Goal: Obtain resource: Download file/media

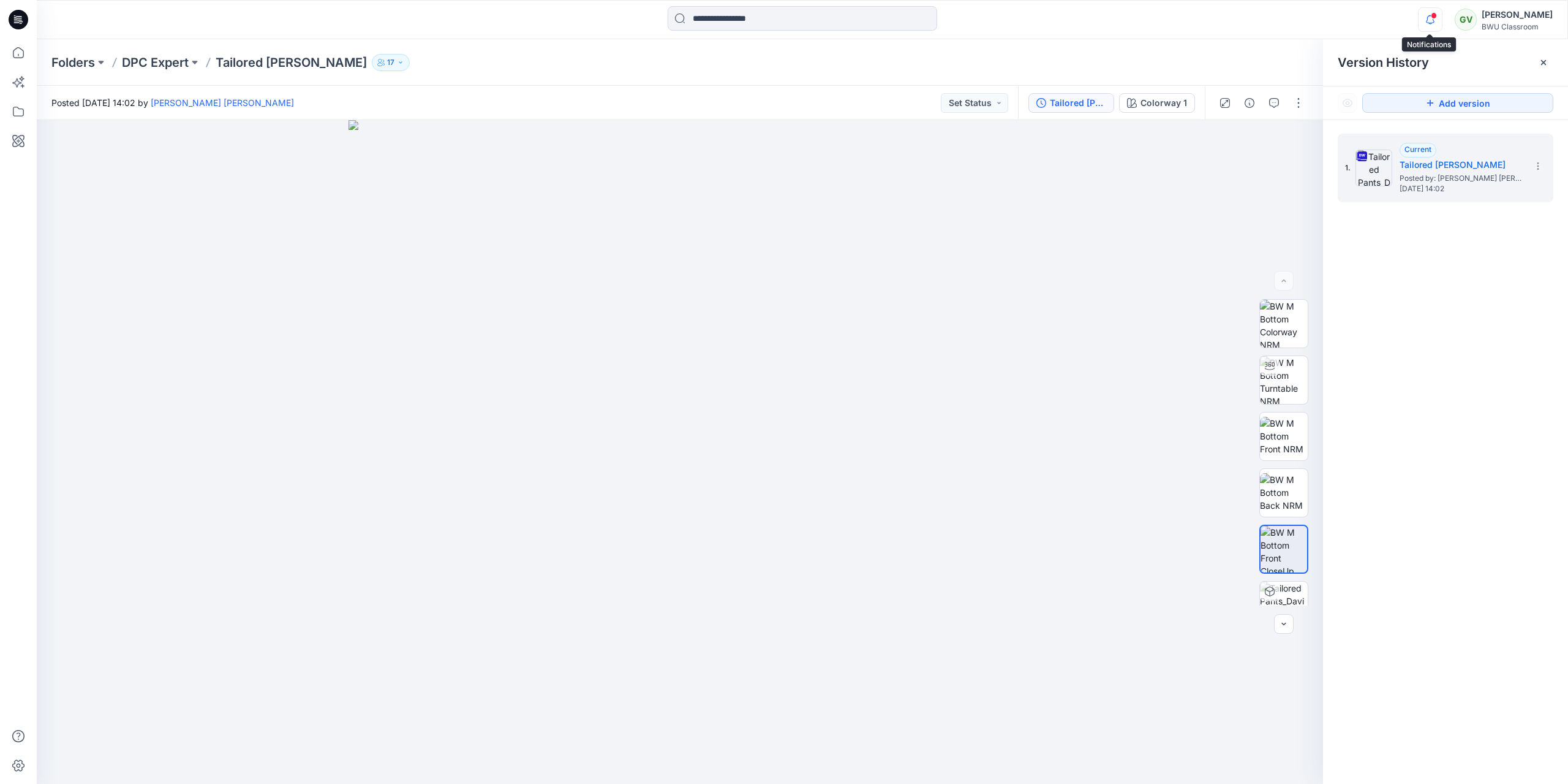
click at [1428, 19] on icon "button" at bounding box center [1429, 19] width 23 height 25
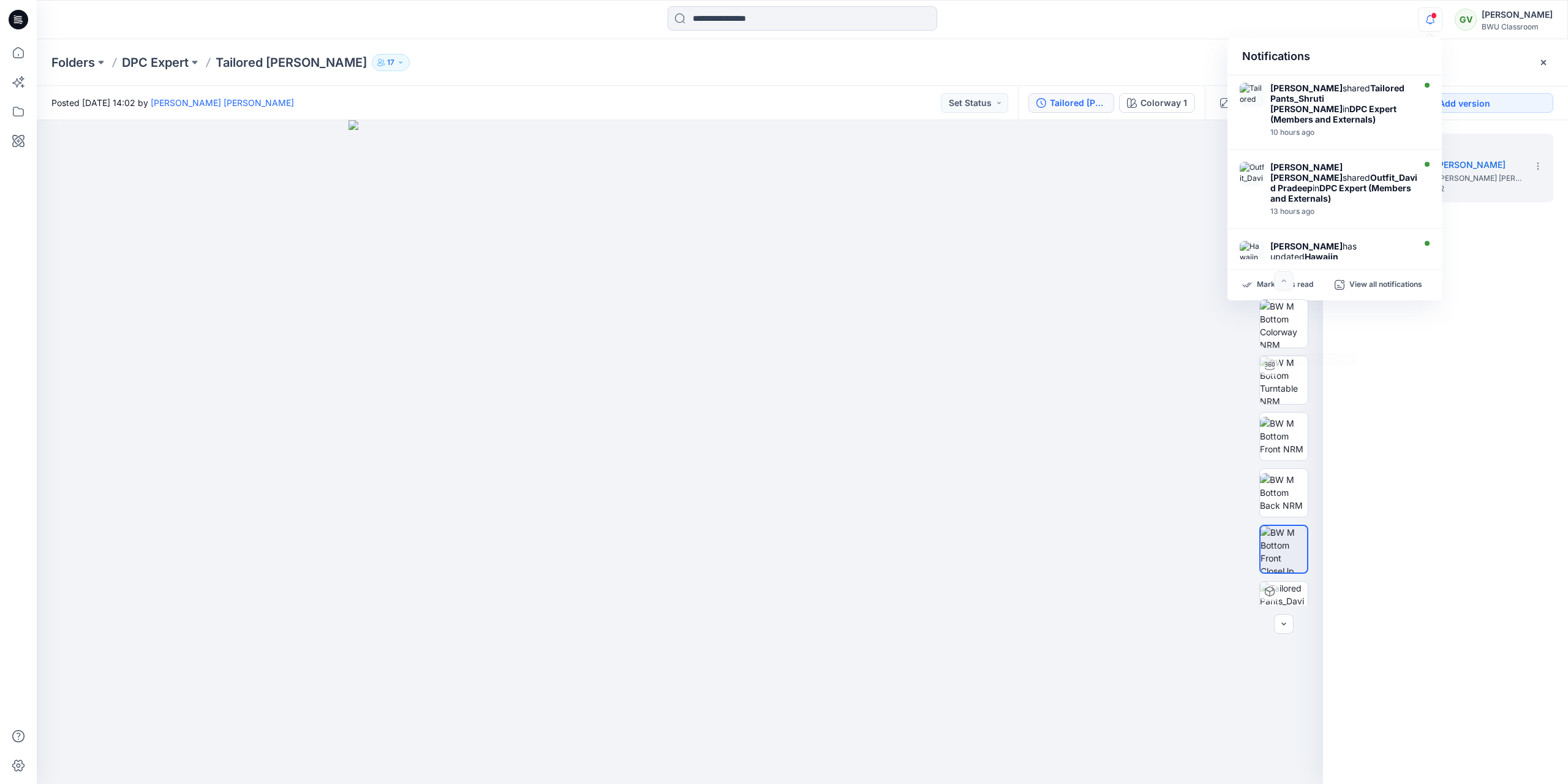
click at [1410, 448] on div "1. Current Tailored Pants_David Pradeep Posted by: [PERSON_NAME] [PERSON_NAME] …" at bounding box center [1445, 461] width 245 height 681
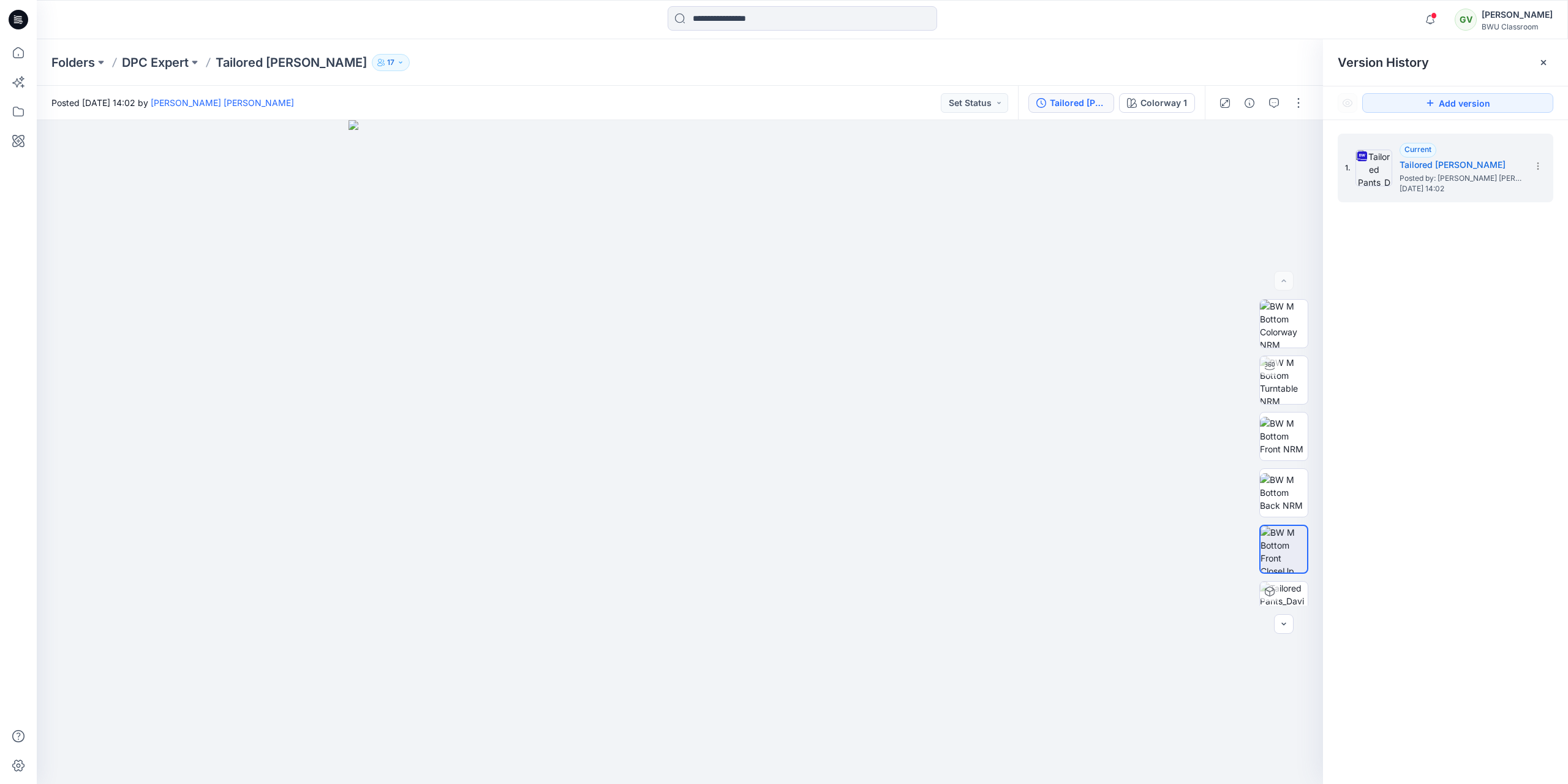
click at [450, 48] on div "Folders DPC Expert Tailored Pants_David Pradeep 17" at bounding box center [802, 62] width 1531 height 46
click at [182, 61] on p "DPC Expert" at bounding box center [155, 63] width 67 height 18
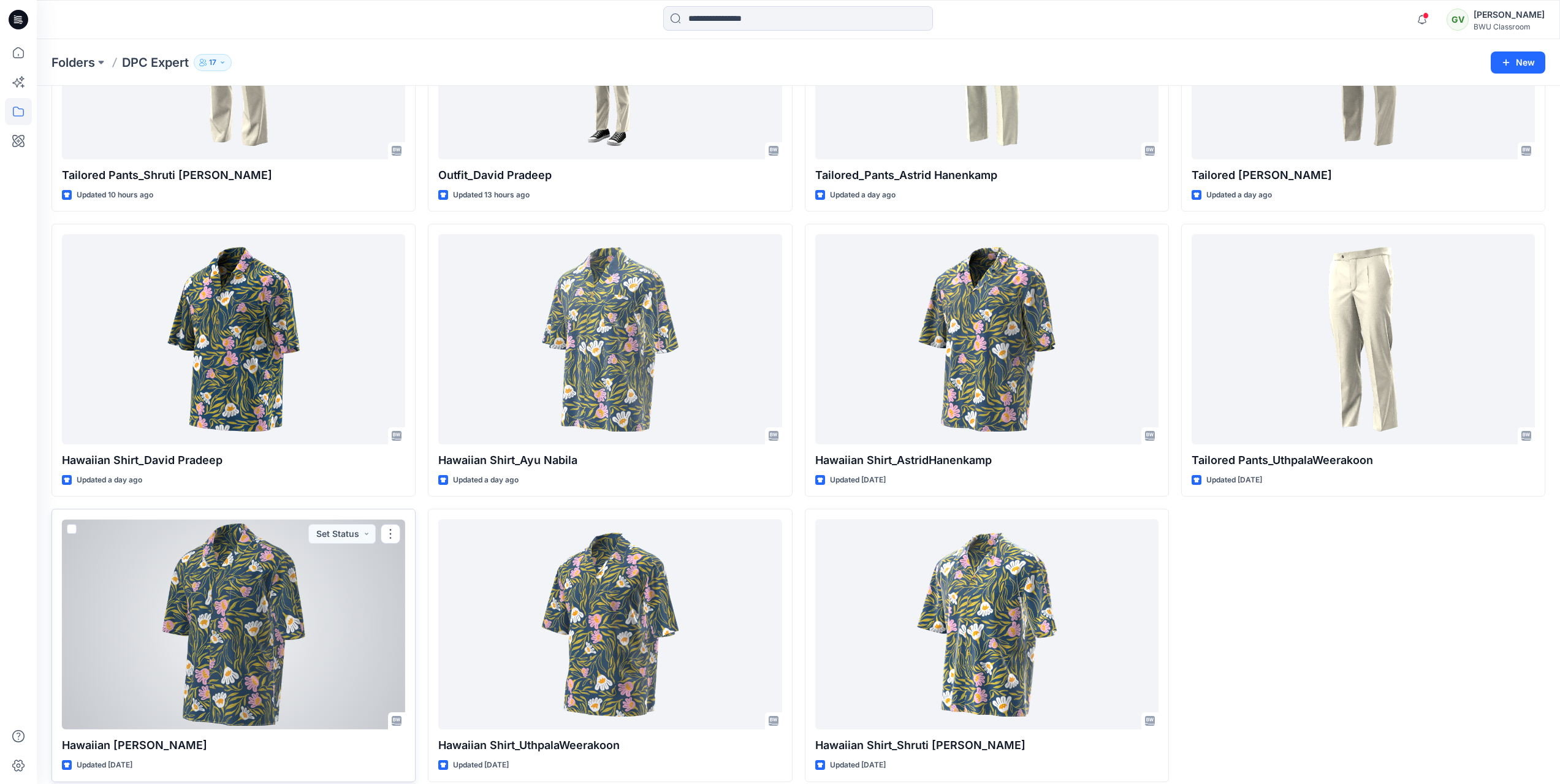
scroll to position [211, 0]
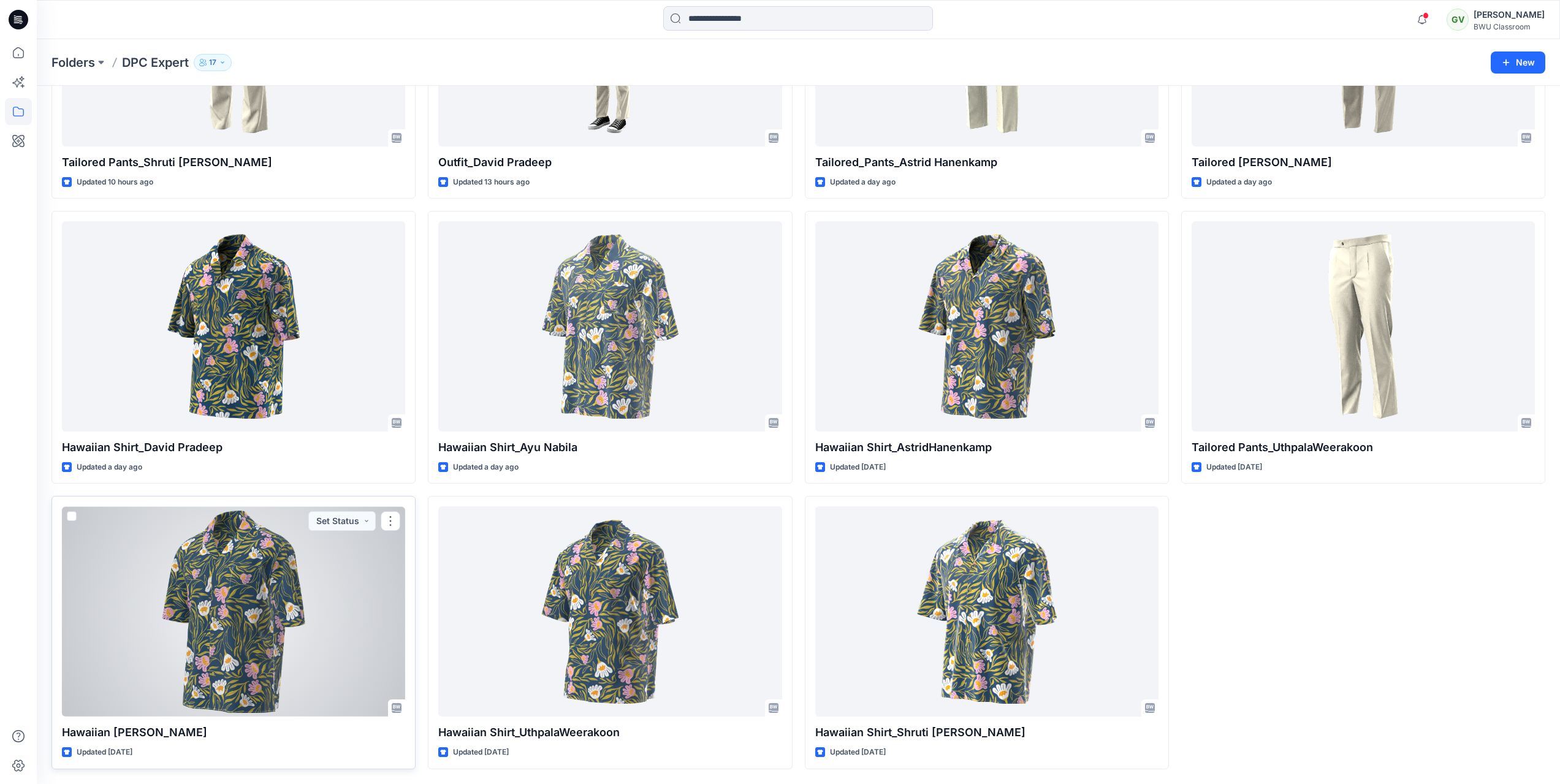
click at [269, 598] on div at bounding box center [234, 612] width 343 height 211
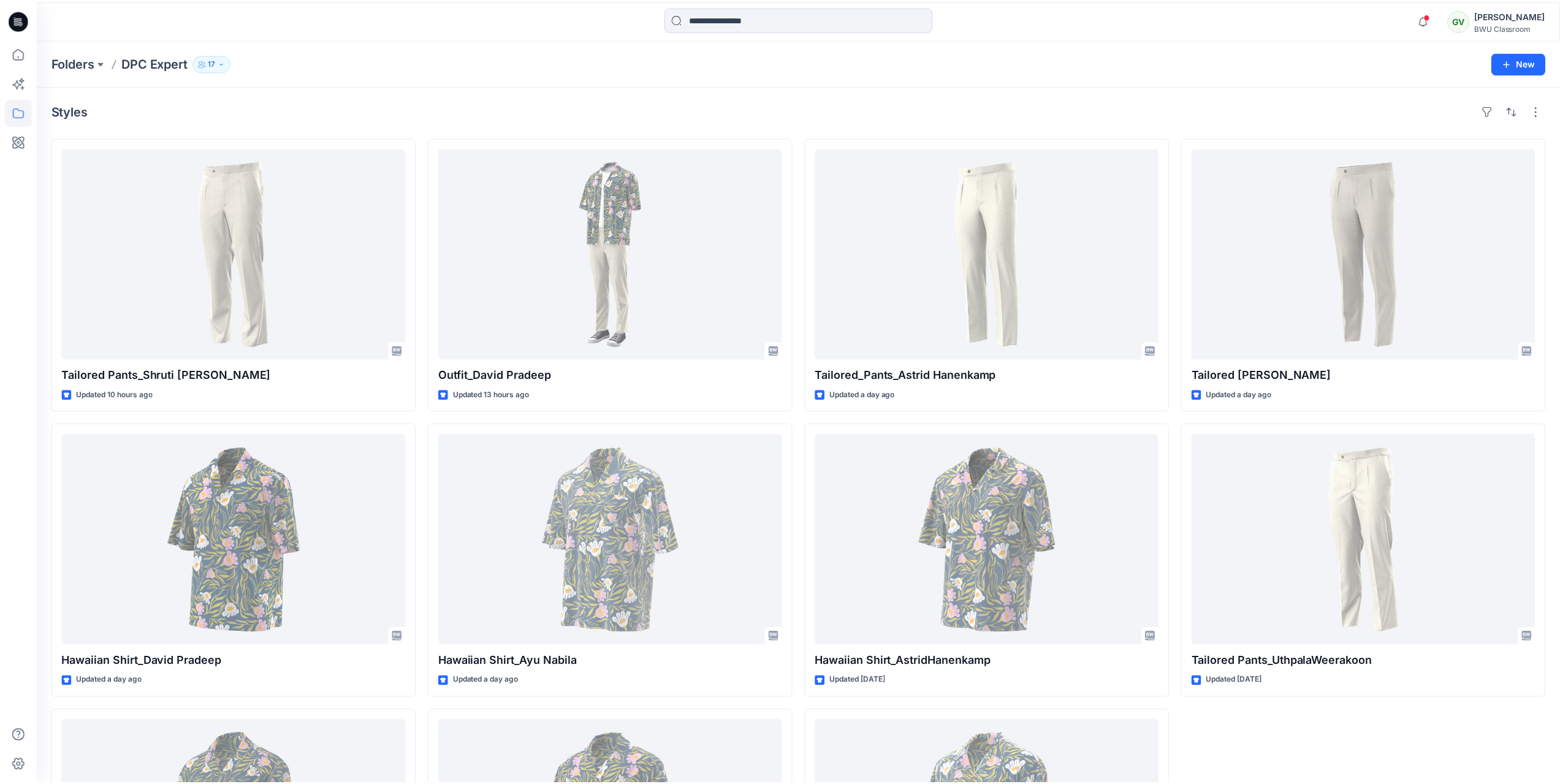
scroll to position [211, 0]
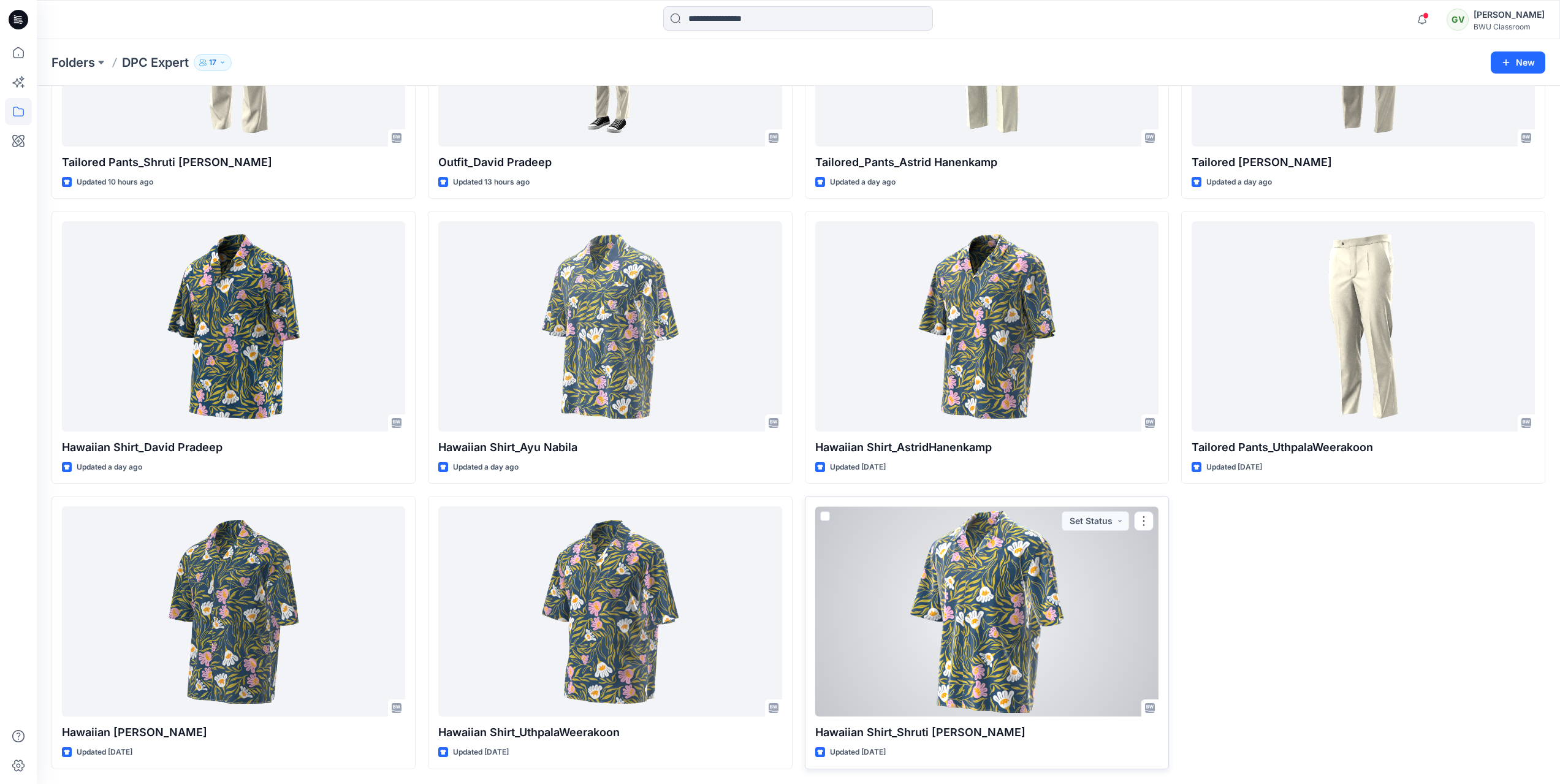
click at [938, 601] on div at bounding box center [987, 612] width 343 height 211
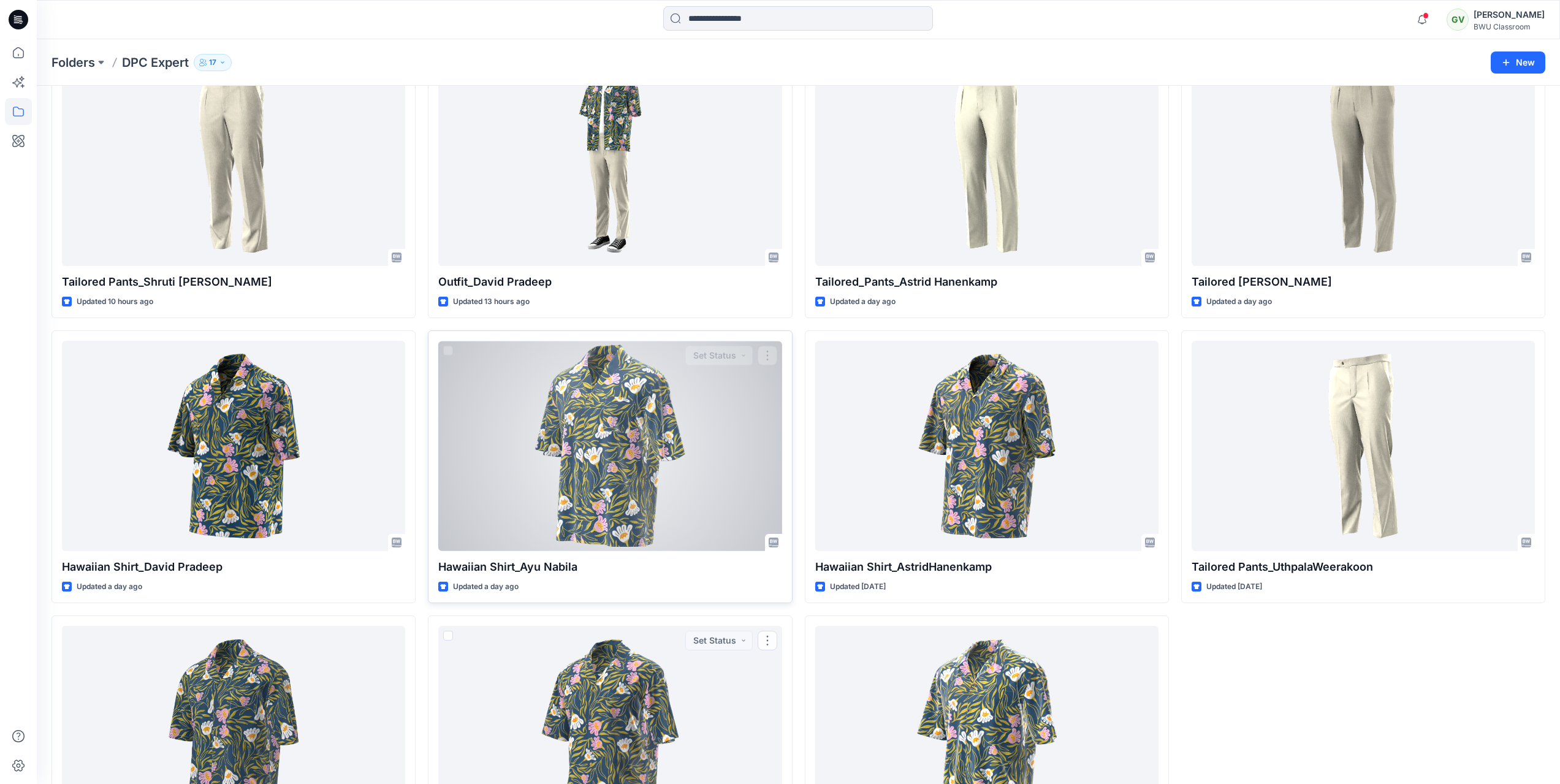
scroll to position [89, 0]
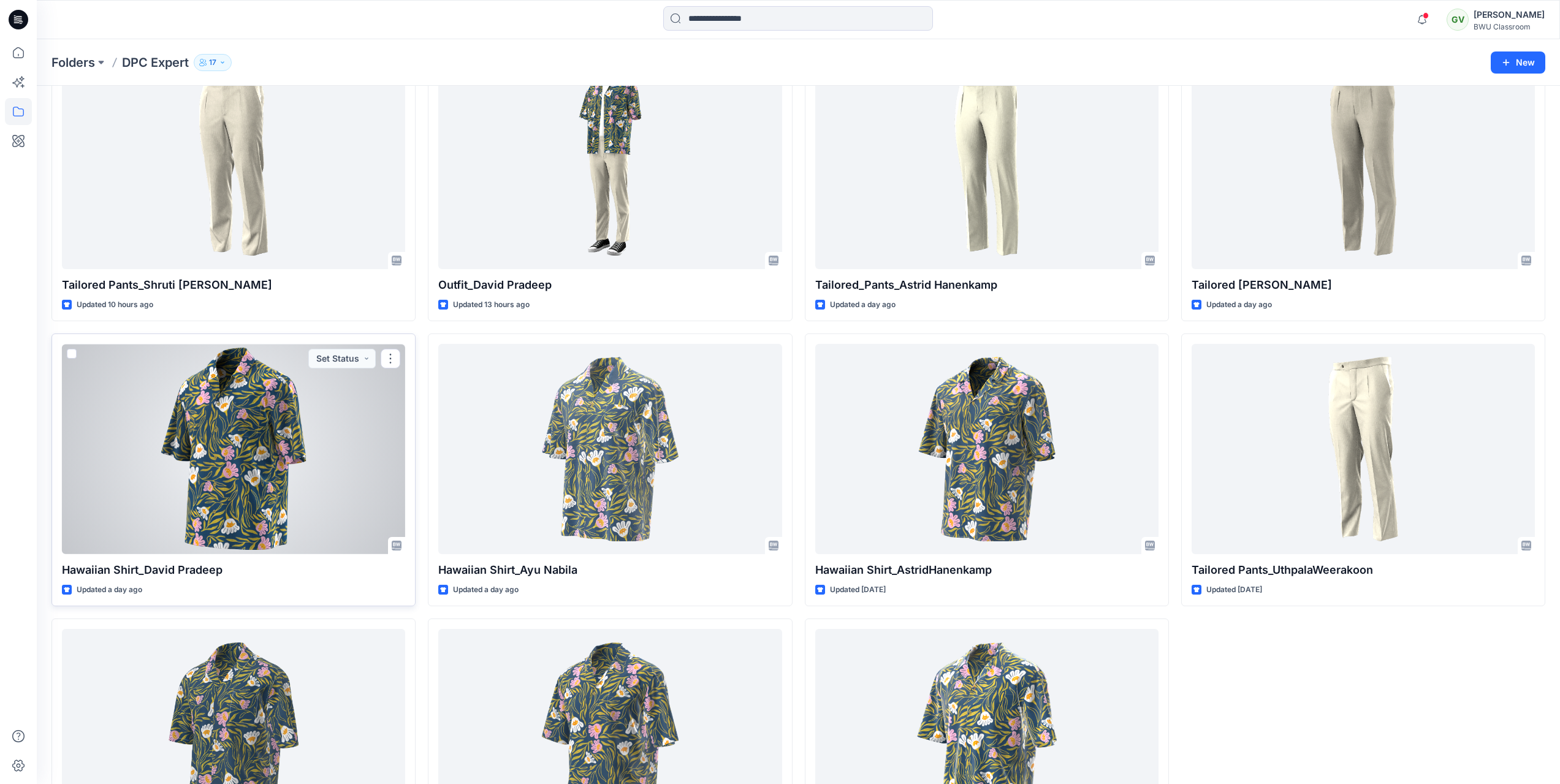
click at [302, 488] on div at bounding box center [234, 449] width 343 height 211
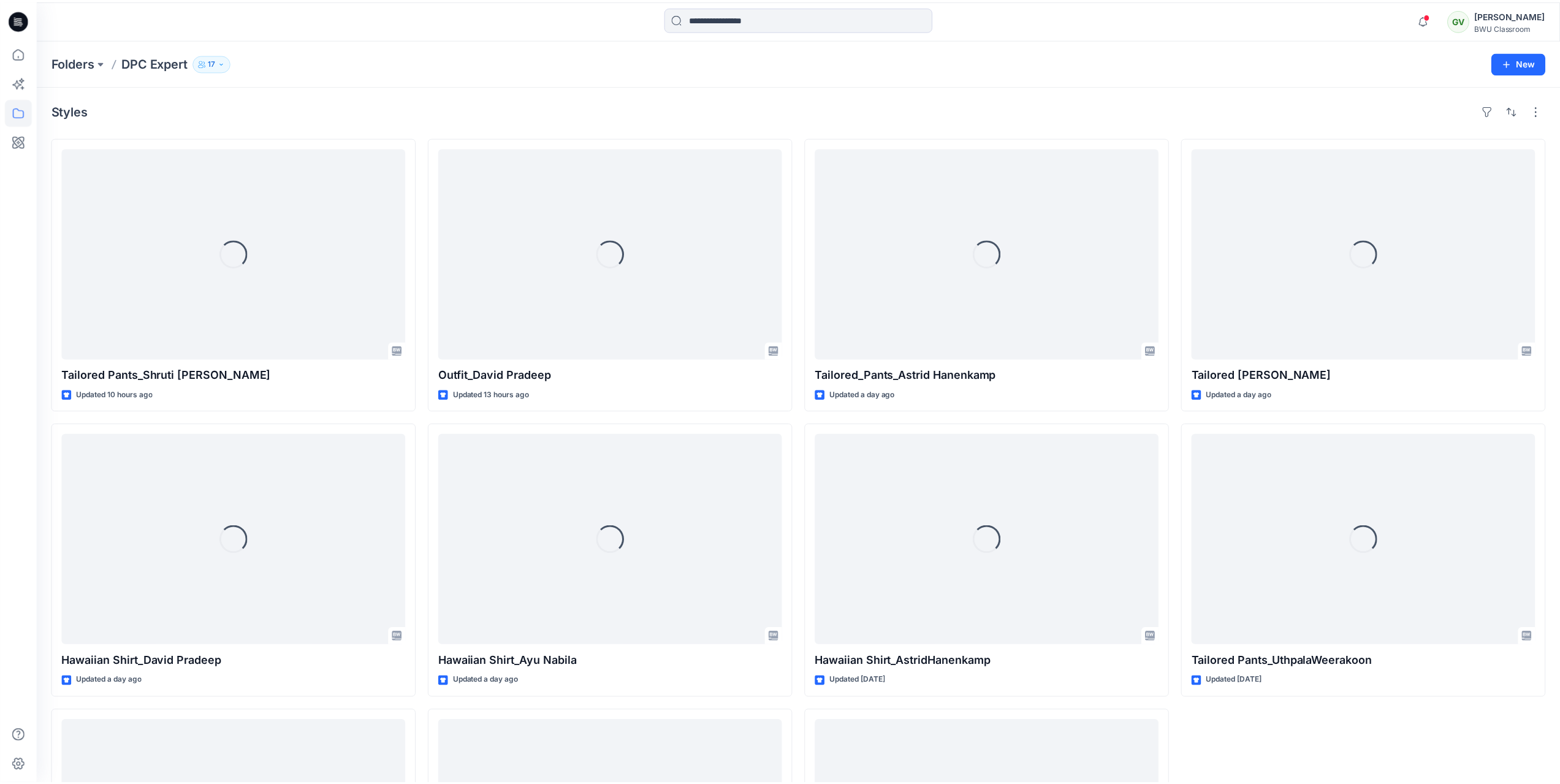
scroll to position [89, 0]
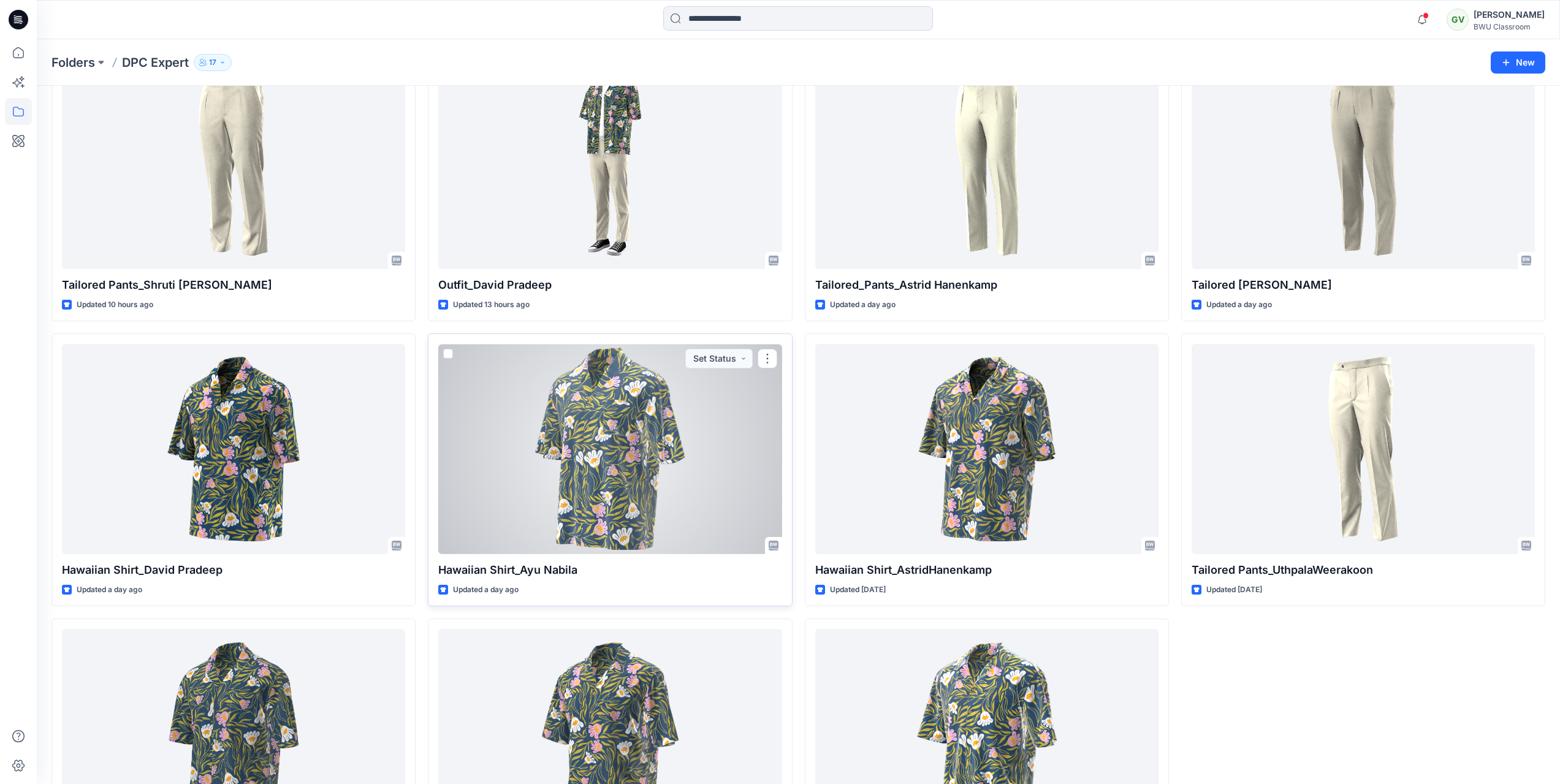
click at [697, 453] on div at bounding box center [610, 449] width 343 height 211
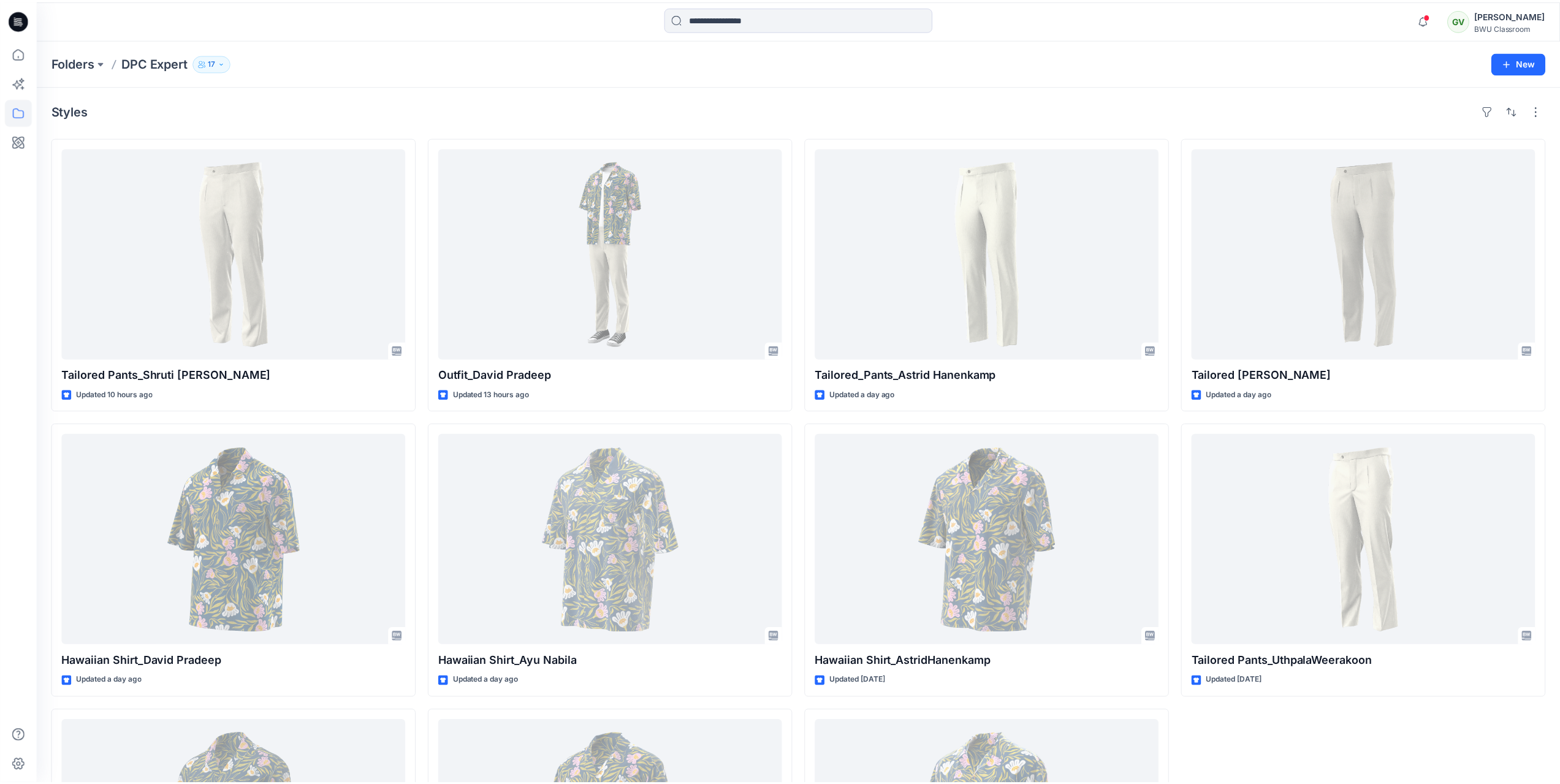
scroll to position [89, 0]
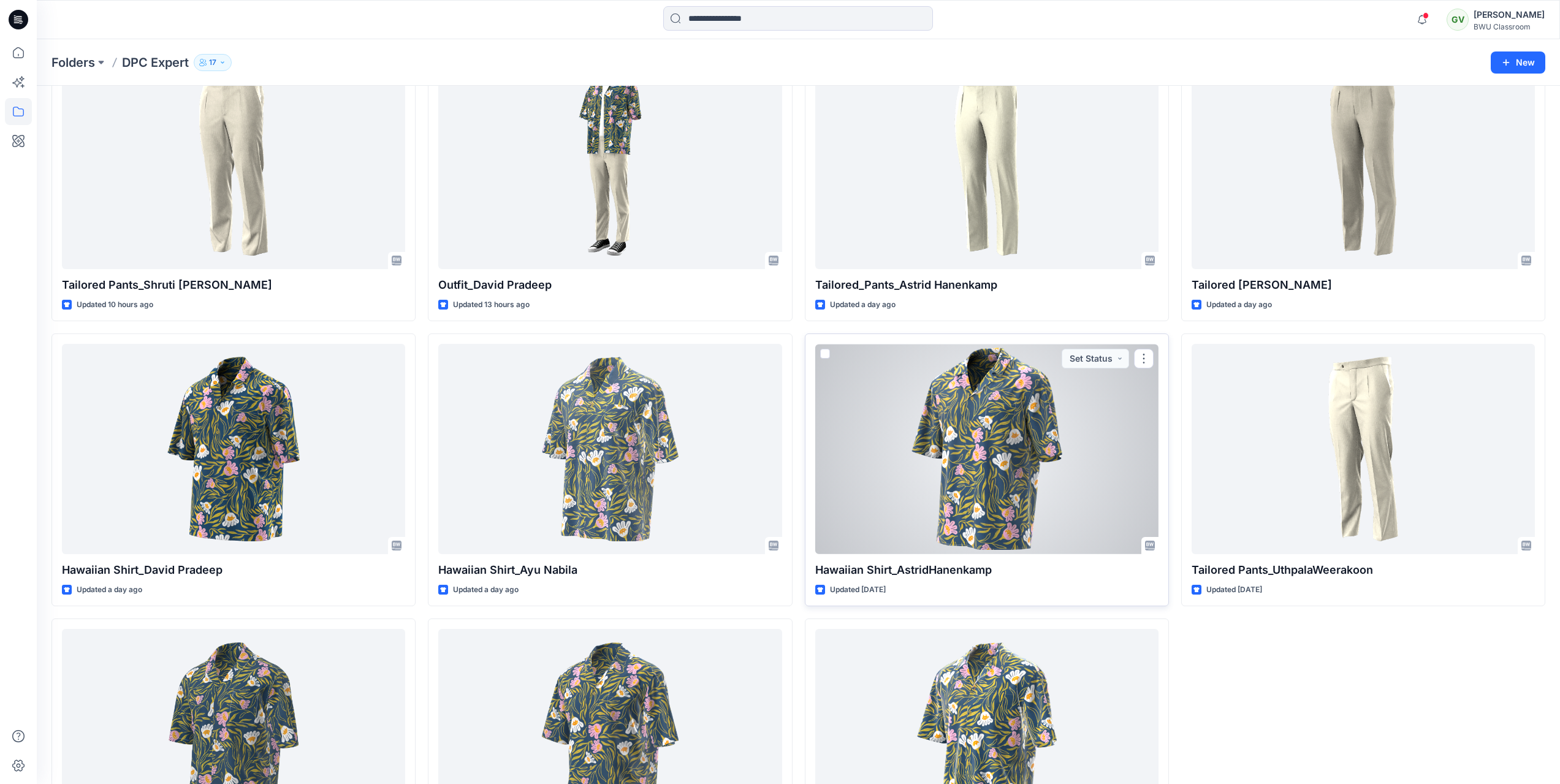
click at [1034, 468] on div at bounding box center [987, 449] width 343 height 211
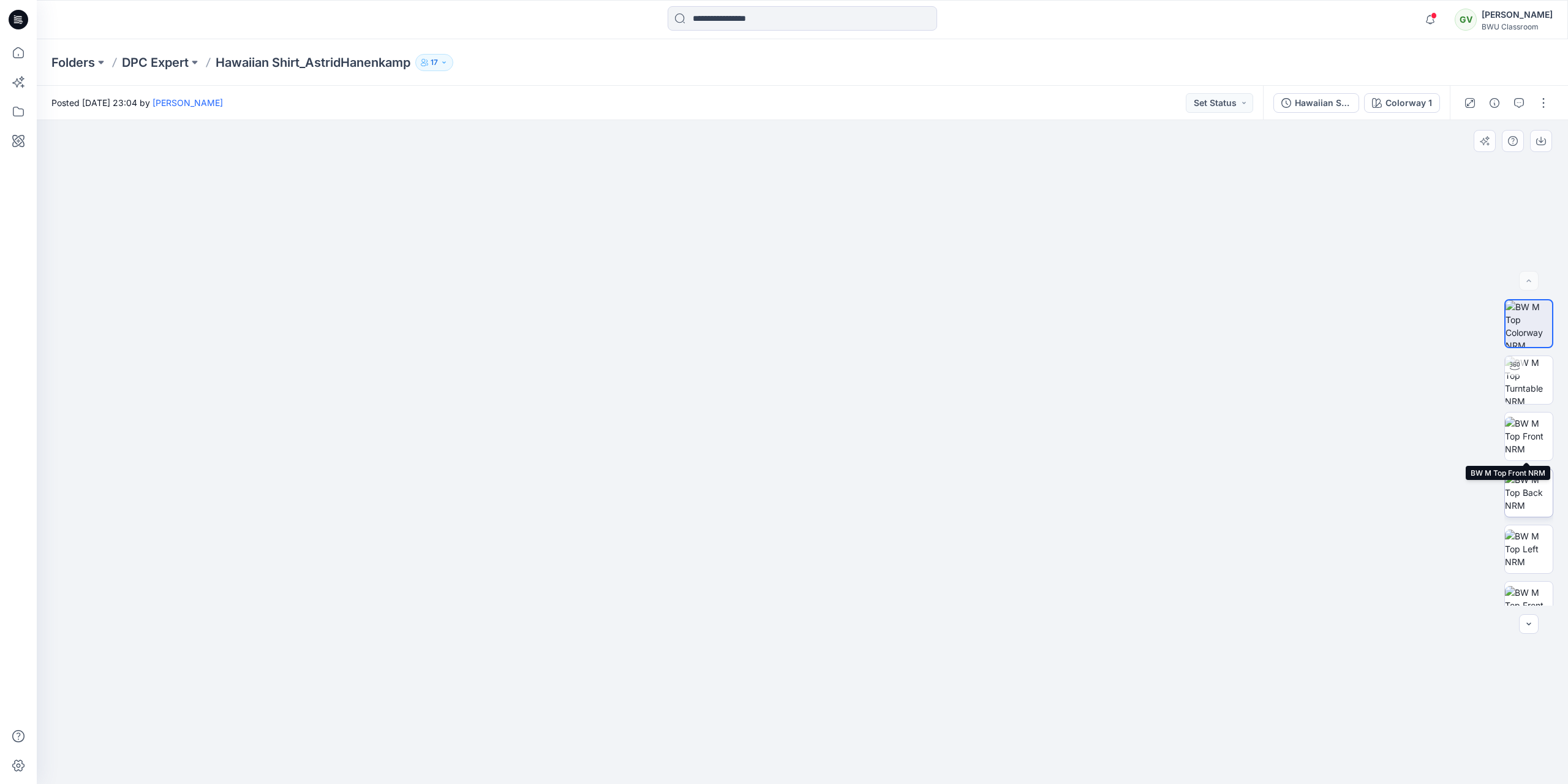
click at [1529, 482] on img at bounding box center [1529, 492] width 48 height 38
click at [1529, 532] on img at bounding box center [1529, 549] width 48 height 38
click at [162, 63] on p "DPC Expert" at bounding box center [155, 63] width 67 height 18
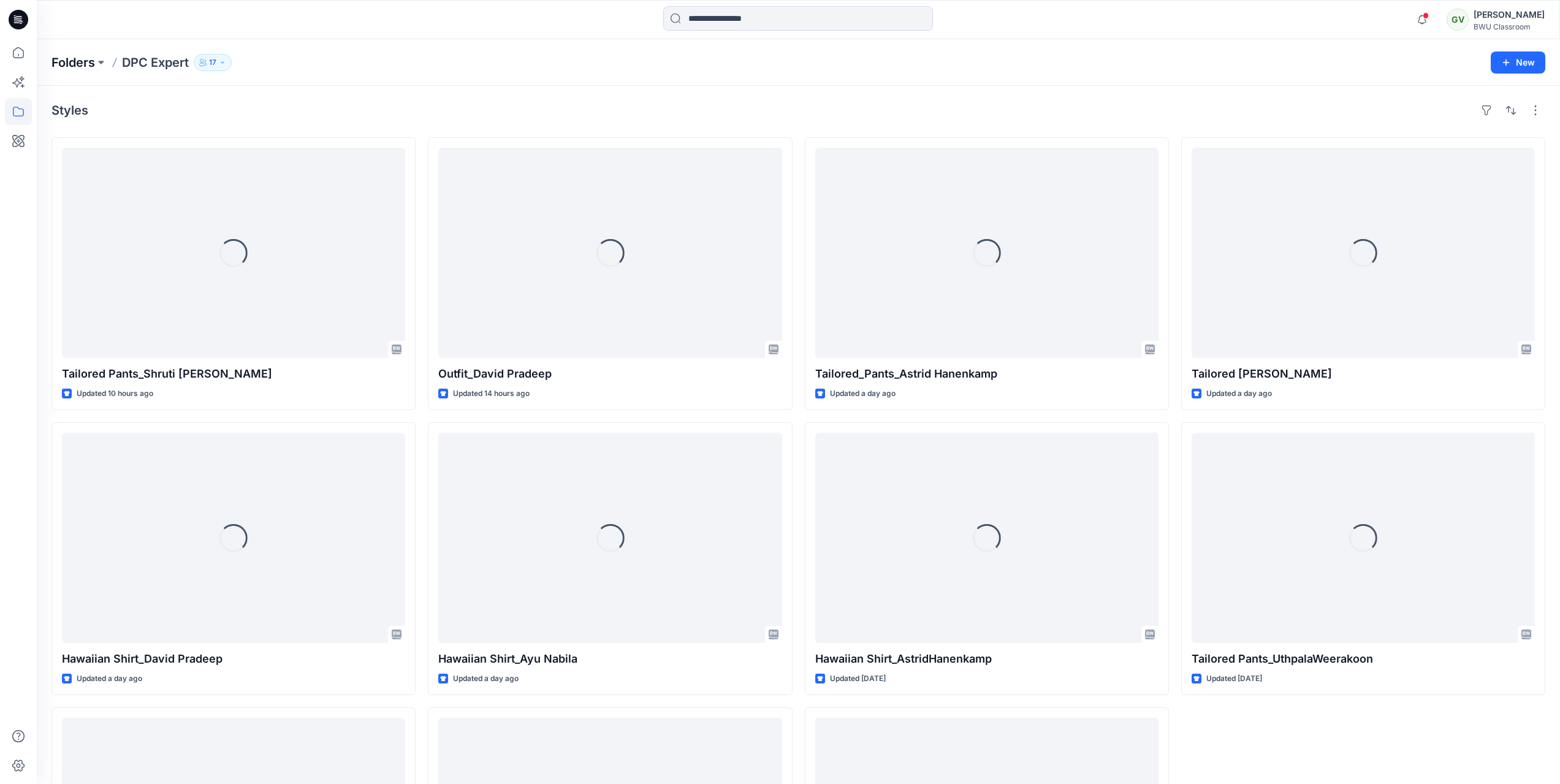
click at [73, 58] on p "Folders" at bounding box center [73, 63] width 44 height 18
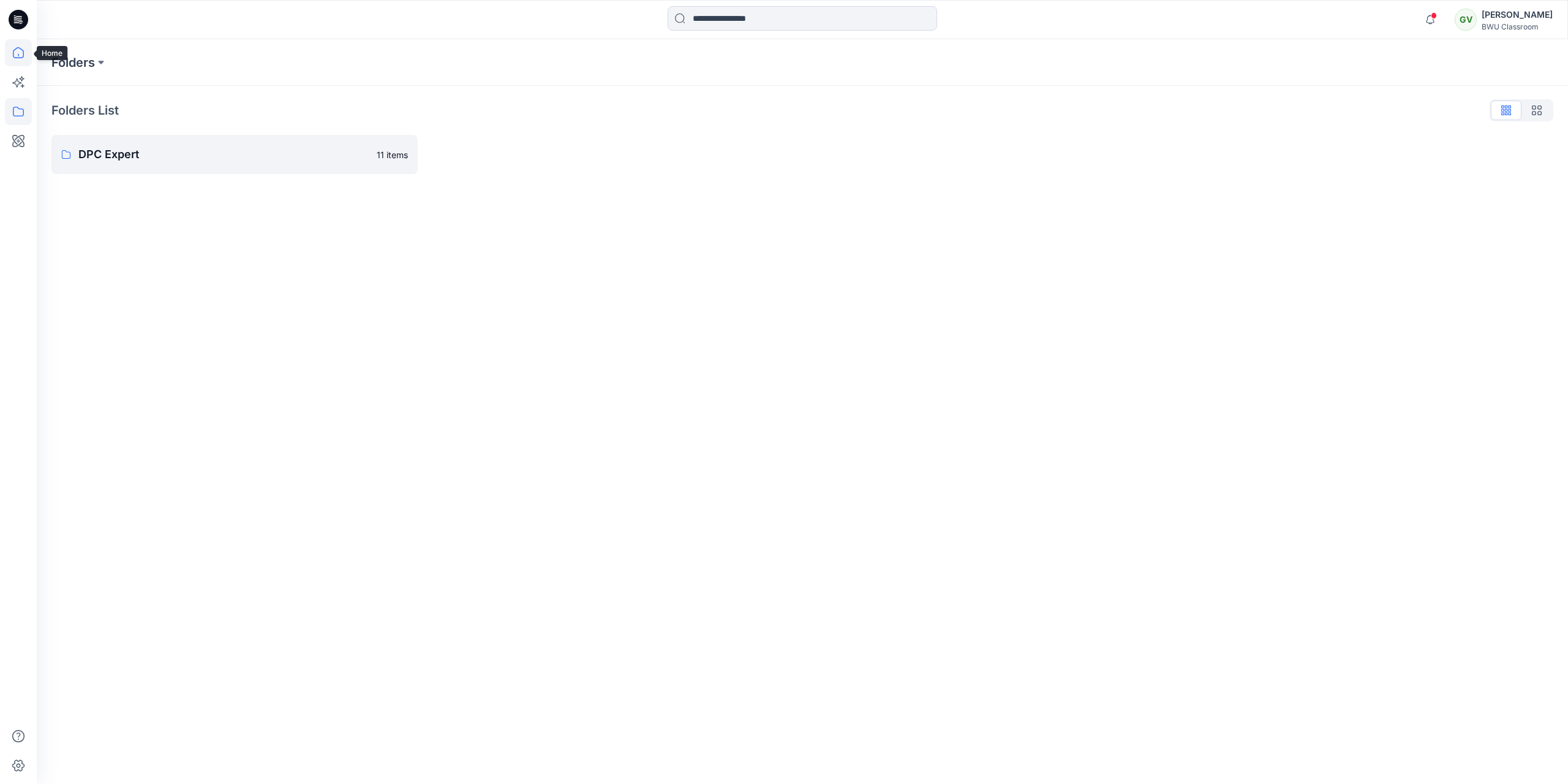
click at [21, 57] on icon at bounding box center [18, 53] width 11 height 11
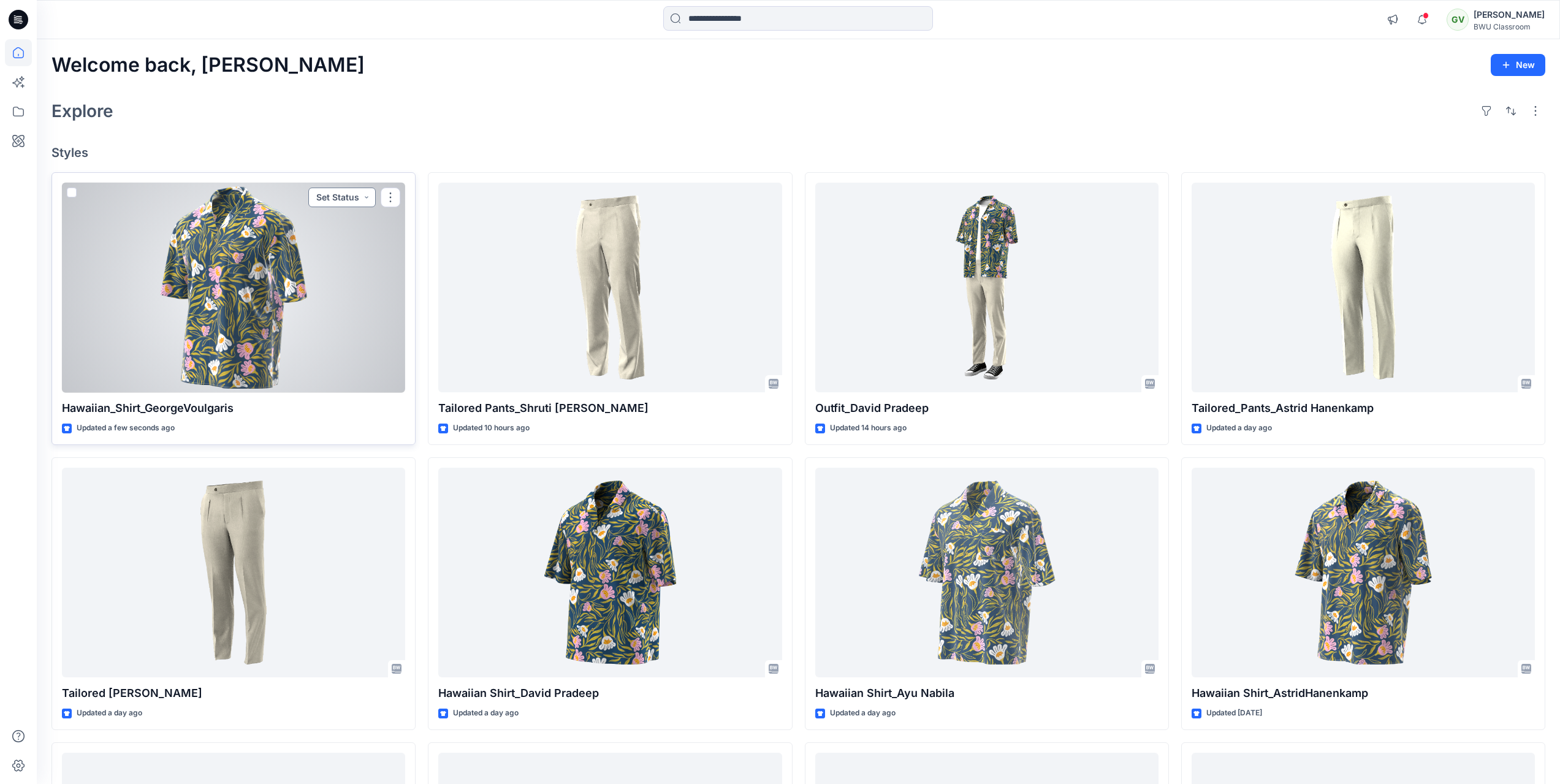
click at [321, 203] on button "Set Status" at bounding box center [342, 197] width 68 height 20
click at [303, 333] on p "Review" at bounding box center [305, 335] width 29 height 16
click at [386, 197] on button "button" at bounding box center [390, 197] width 20 height 20
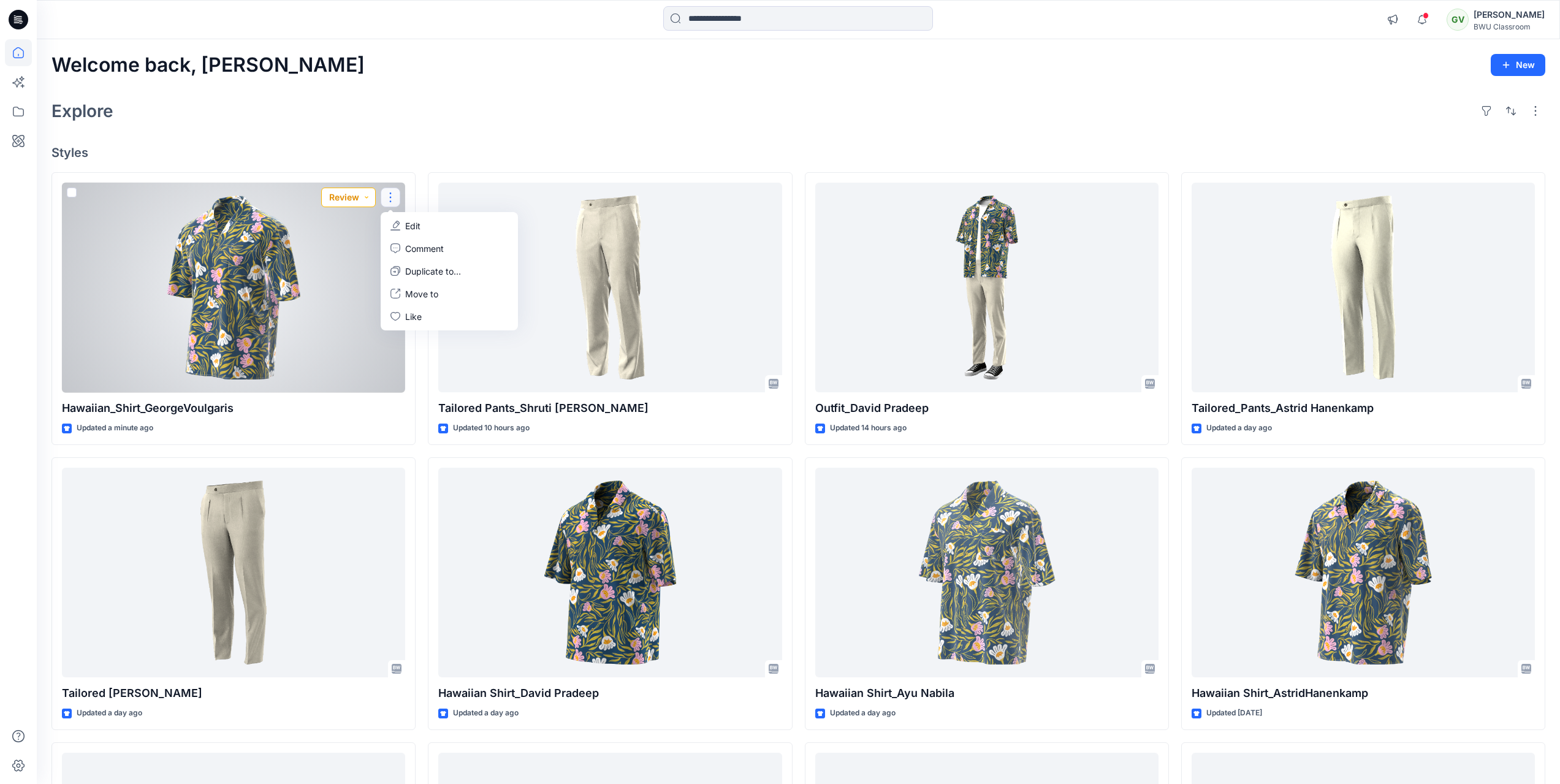
click at [369, 199] on button "Review" at bounding box center [349, 197] width 54 height 20
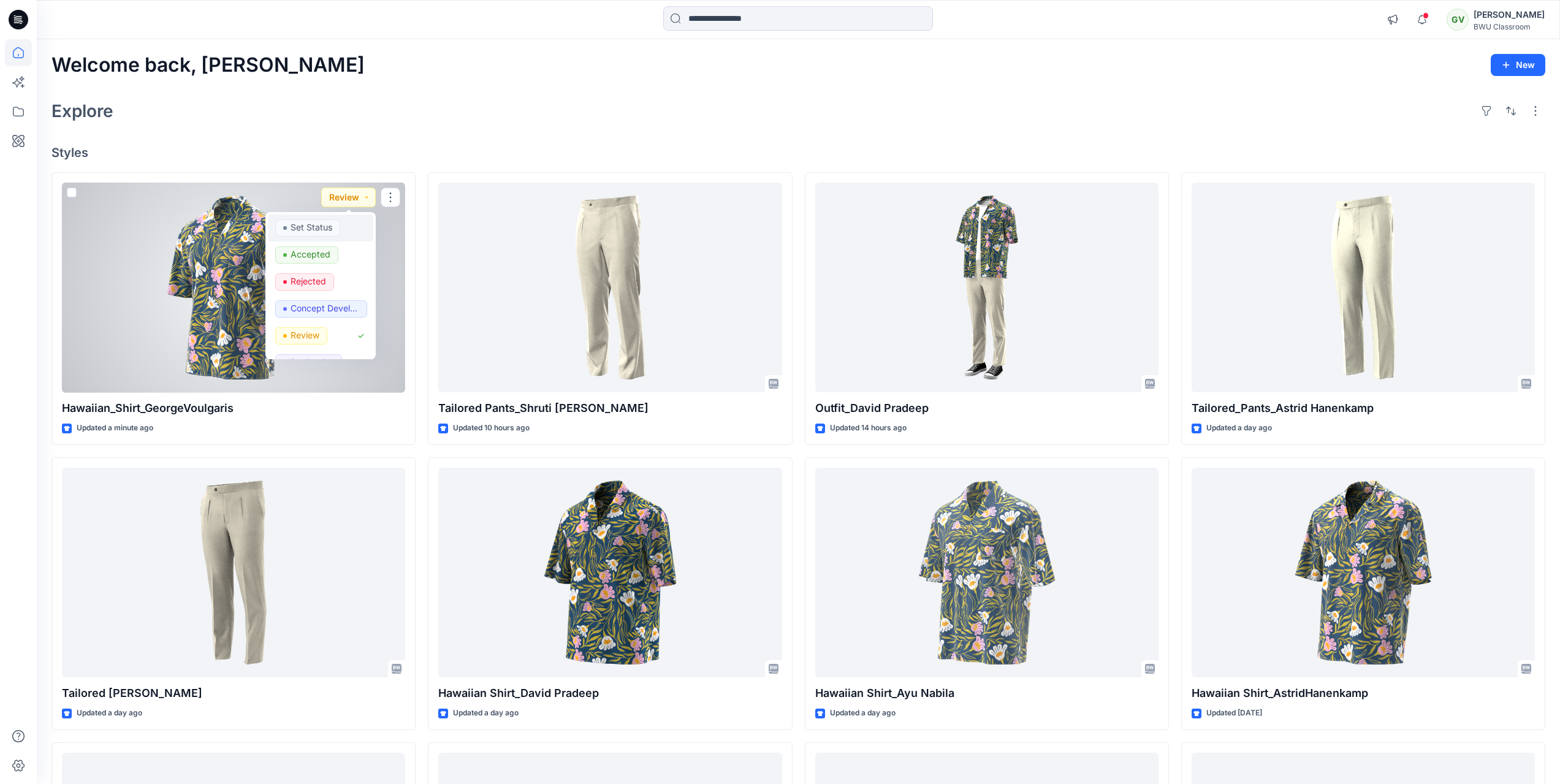
click at [317, 230] on p "Set Status" at bounding box center [311, 227] width 41 height 16
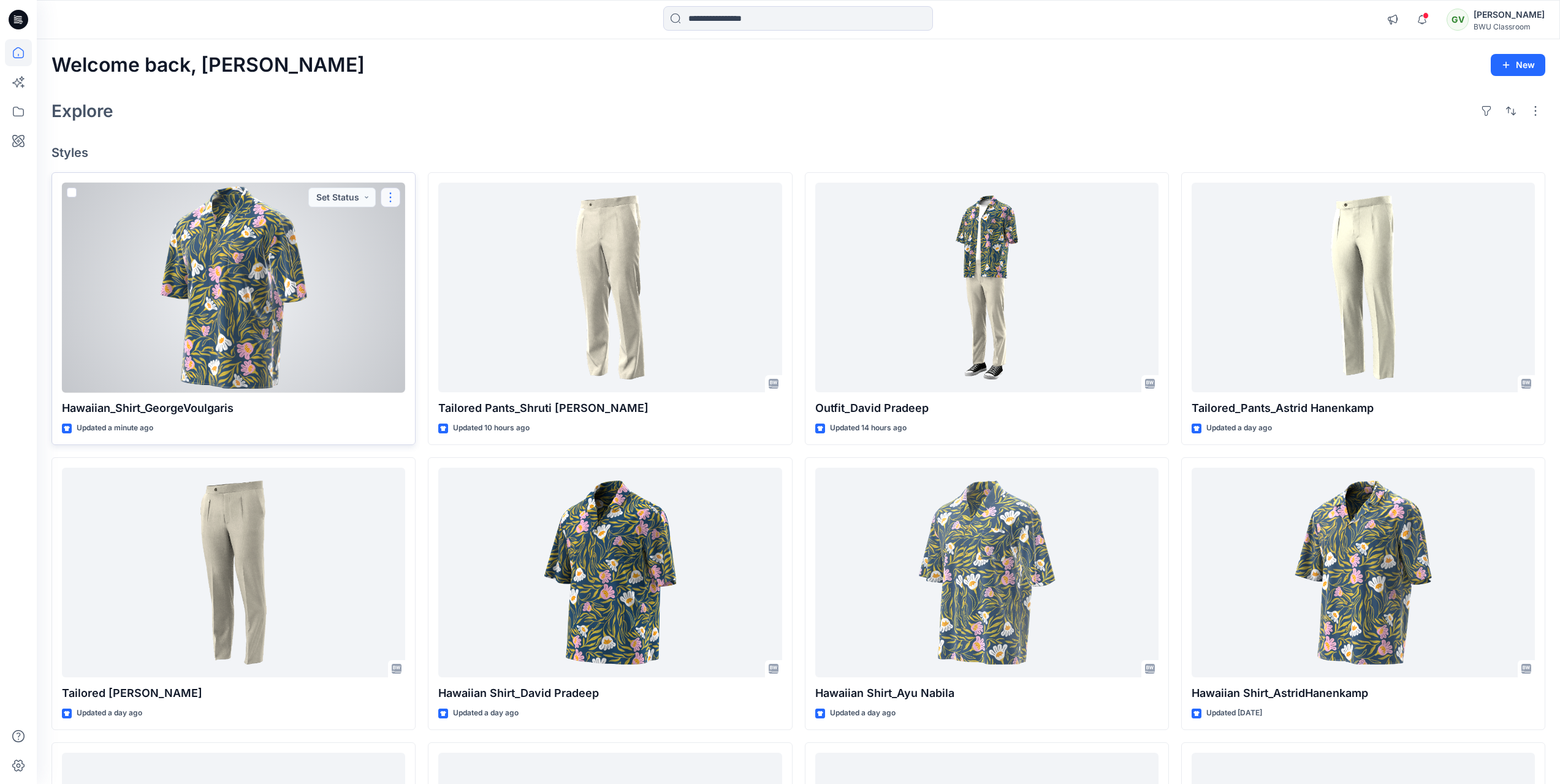
click at [398, 199] on button "button" at bounding box center [390, 197] width 20 height 20
click at [446, 270] on p "Duplicate to..." at bounding box center [433, 271] width 56 height 13
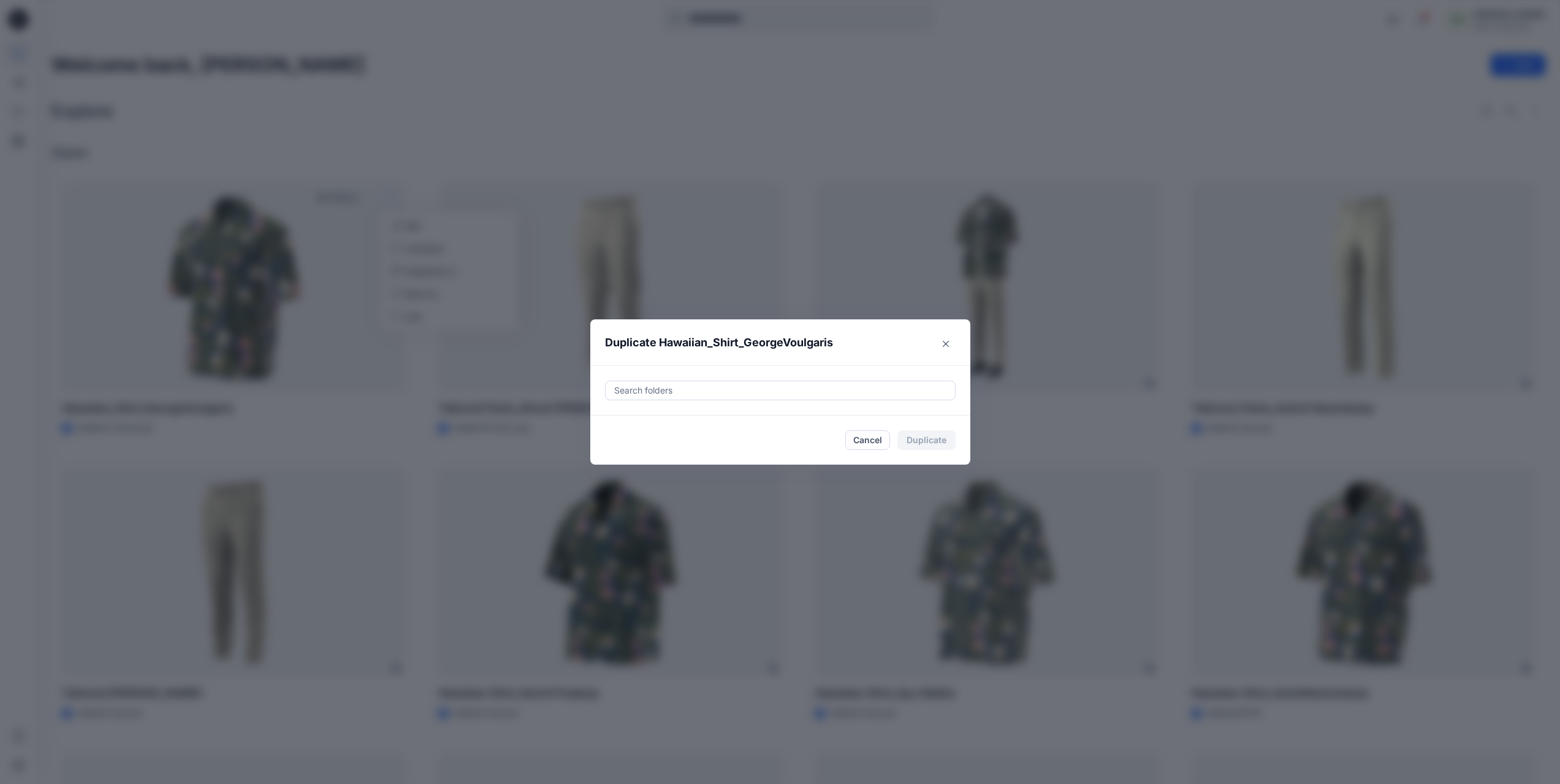
click at [729, 388] on div at bounding box center [780, 390] width 334 height 14
click at [949, 345] on icon "Close" at bounding box center [946, 344] width 6 height 6
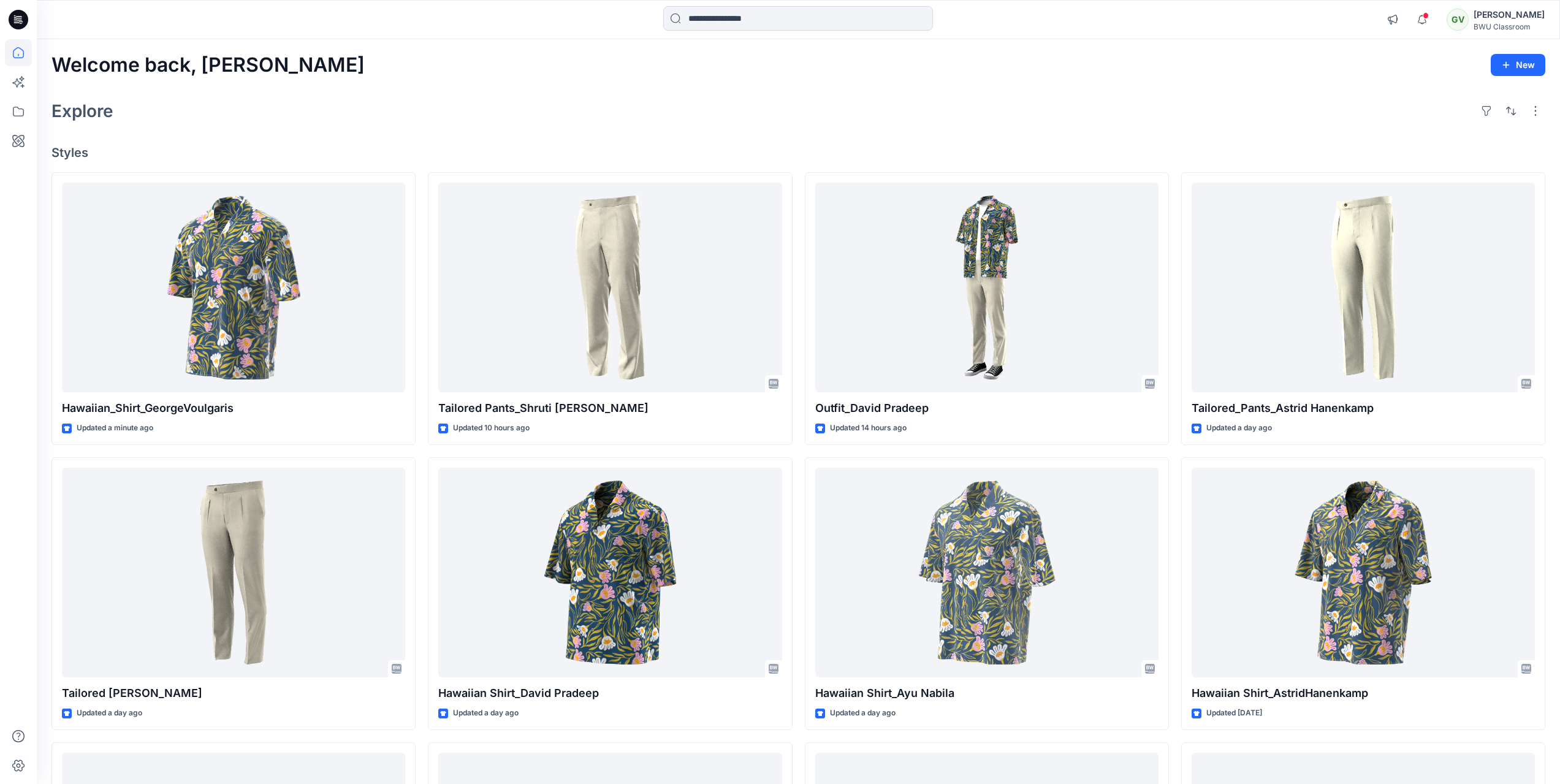
click at [515, 115] on div "Explore" at bounding box center [799, 111] width 1494 height 30
click at [346, 120] on div "Explore" at bounding box center [799, 111] width 1494 height 30
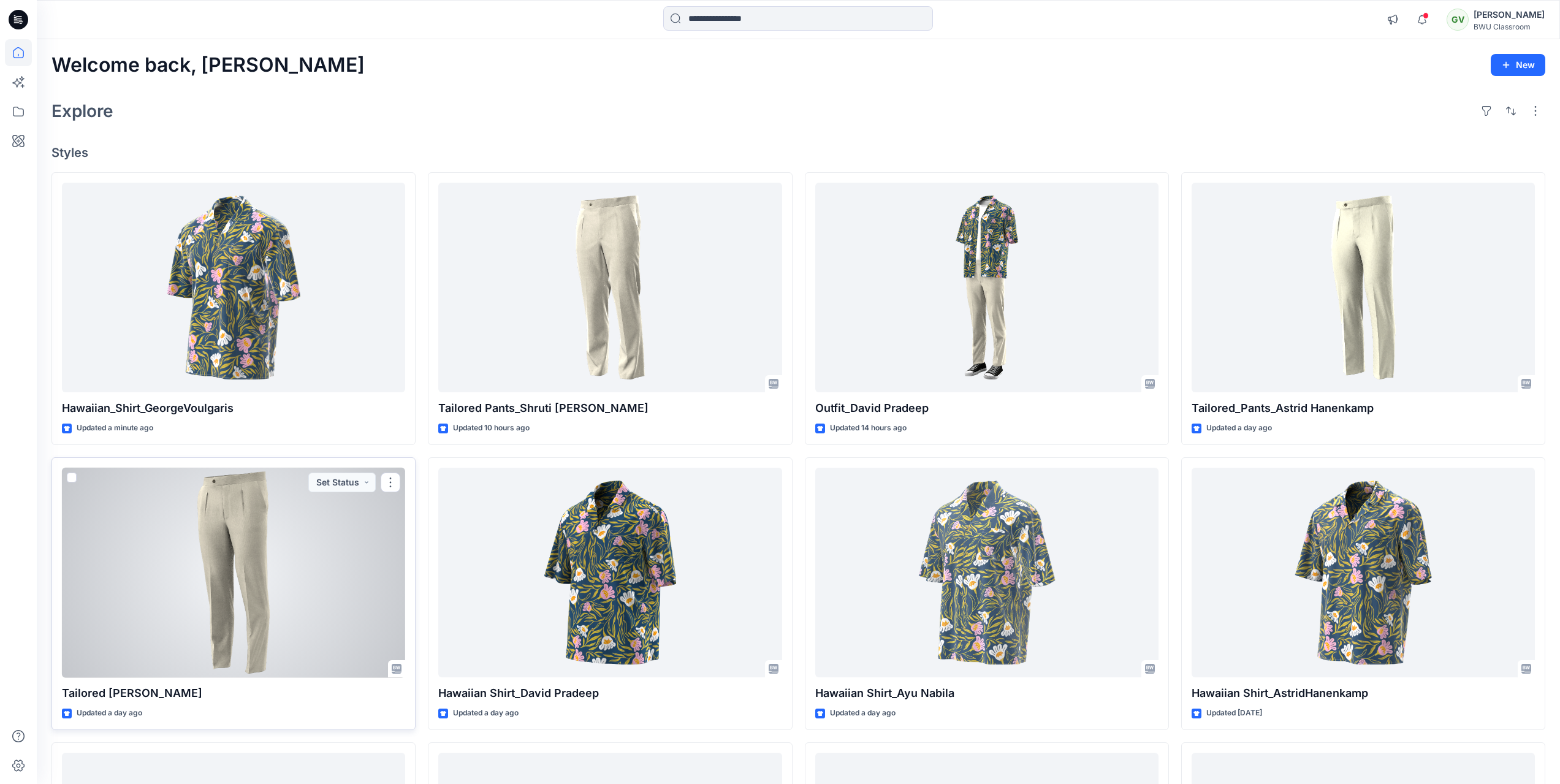
click at [255, 624] on div at bounding box center [234, 573] width 343 height 211
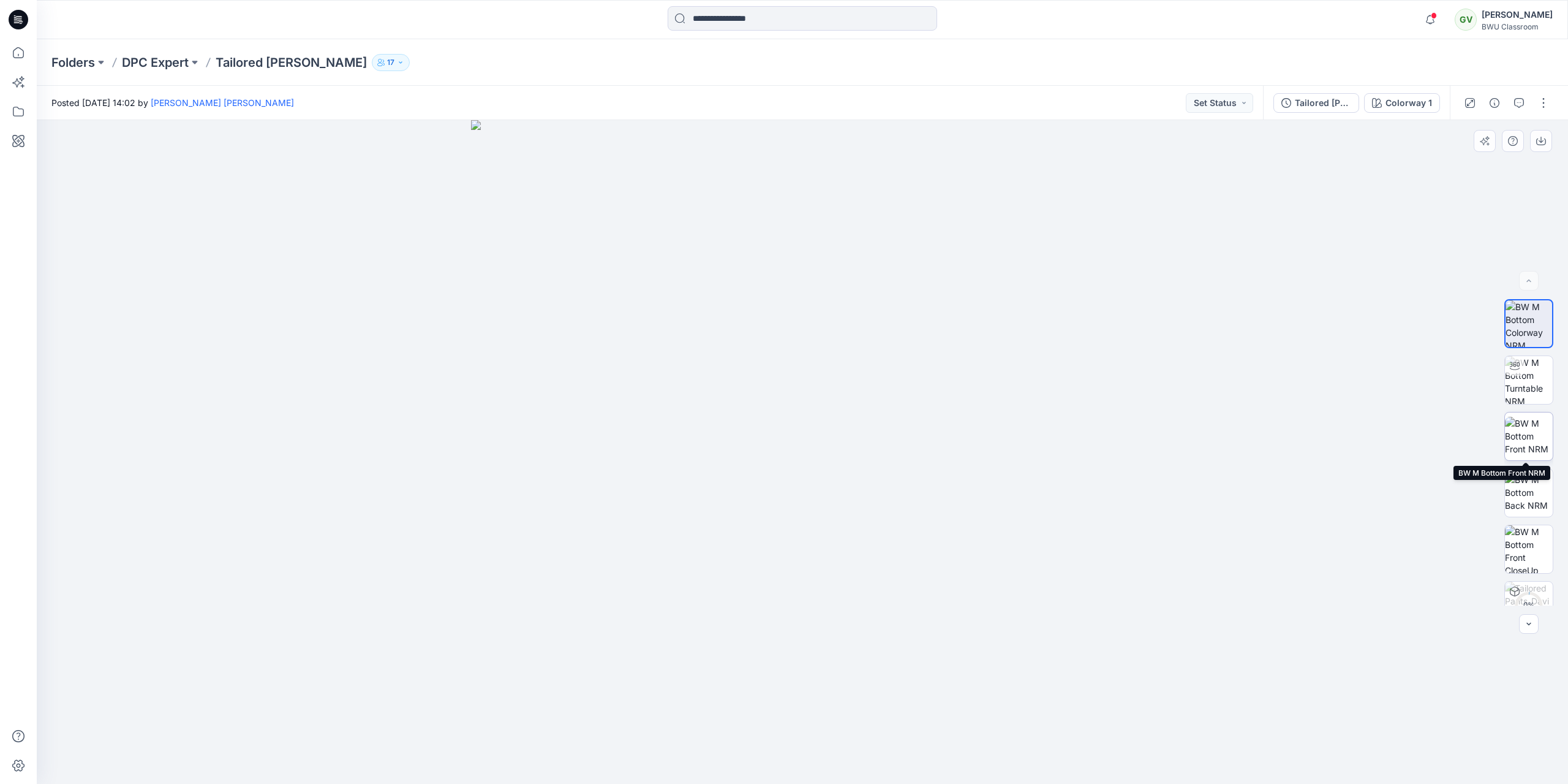
click at [1535, 439] on img at bounding box center [1529, 435] width 48 height 38
click at [1528, 483] on img at bounding box center [1529, 492] width 48 height 38
click at [1539, 326] on img at bounding box center [1529, 324] width 48 height 48
click at [1325, 94] on button "Tailored [PERSON_NAME]" at bounding box center [1316, 103] width 86 height 20
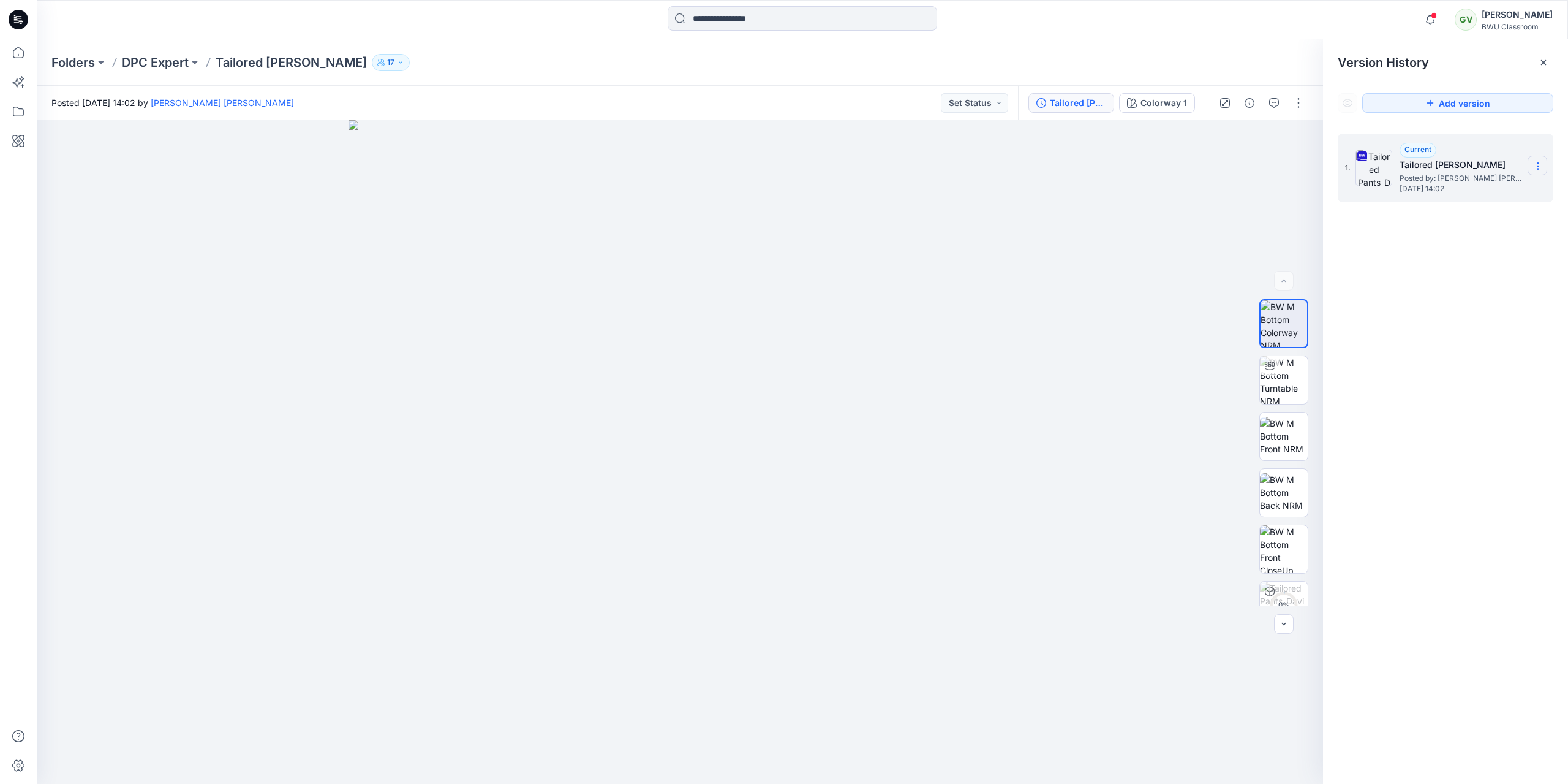
click at [1542, 167] on icon at bounding box center [1538, 166] width 10 height 10
click at [1466, 193] on span "Download Source BW File" at bounding box center [1476, 190] width 103 height 14
click at [1515, 631] on div "1. Current Tailored Pants_David Pradeep Posted by: [PERSON_NAME] [PERSON_NAME] …" at bounding box center [1445, 461] width 245 height 681
